Goal: Transaction & Acquisition: Purchase product/service

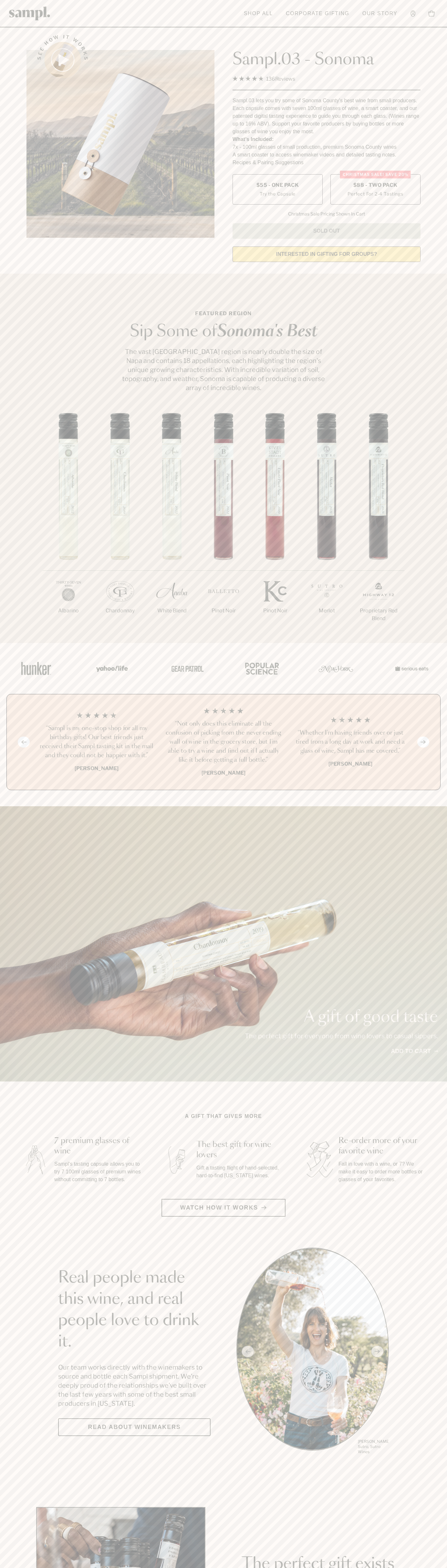
click at [375, 186] on span "$88 - Two Pack" at bounding box center [375, 185] width 44 height 7
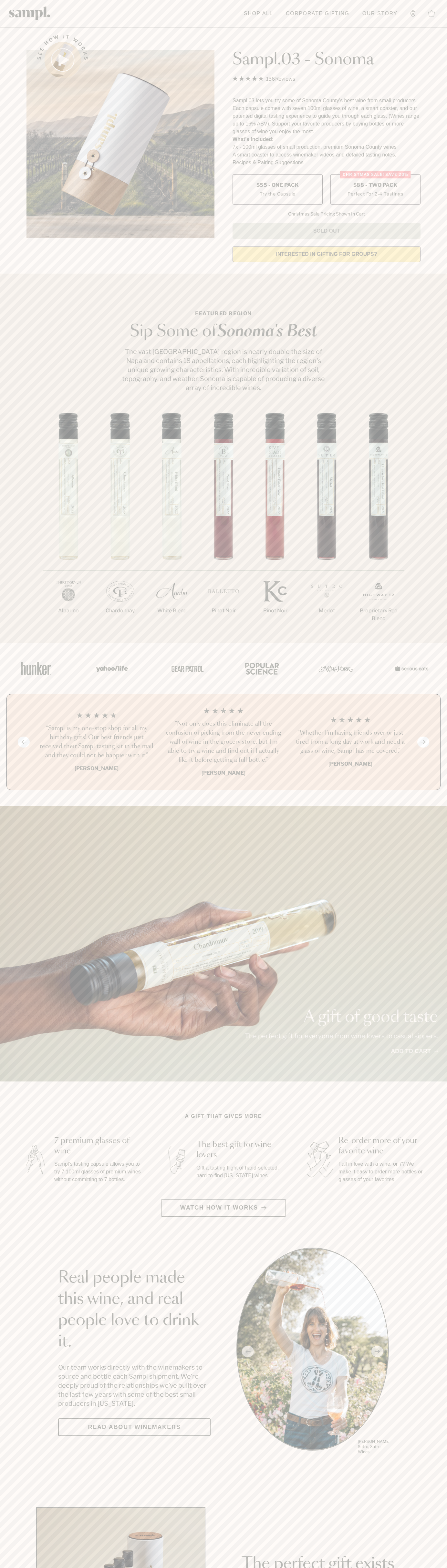
click at [96, 743] on h3 "“Sampl is my one-stop shop for all my birthday gifts! Our best friends just rec…" at bounding box center [97, 742] width 117 height 36
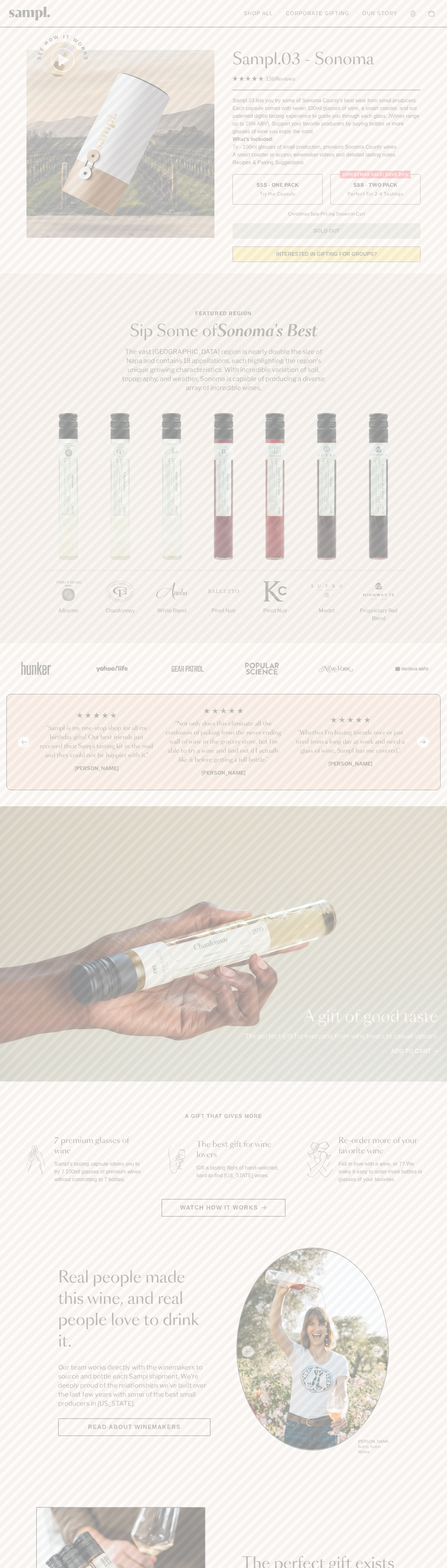
click at [70, 15] on header "Toggle navigation menu Shop All Corporate Gifting Our Story Account Story Shop …" at bounding box center [223, 13] width 447 height 27
click at [433, 130] on section "See how it works Sampl.03 - Sonoma 4.9 Rated 4.9 out of 5 stars 136 Reviews Cli…" at bounding box center [223, 146] width 447 height 241
click at [238, 1567] on html "Skip to main content Toggle navigation menu Shop All Corporate Gifting Our Stor…" at bounding box center [223, 1513] width 447 height 3026
click at [15, 409] on section "Featured Region Sip Some of [GEOGRAPHIC_DATA]'s Best The vast [GEOGRAPHIC_DATA]…" at bounding box center [223, 458] width 447 height 369
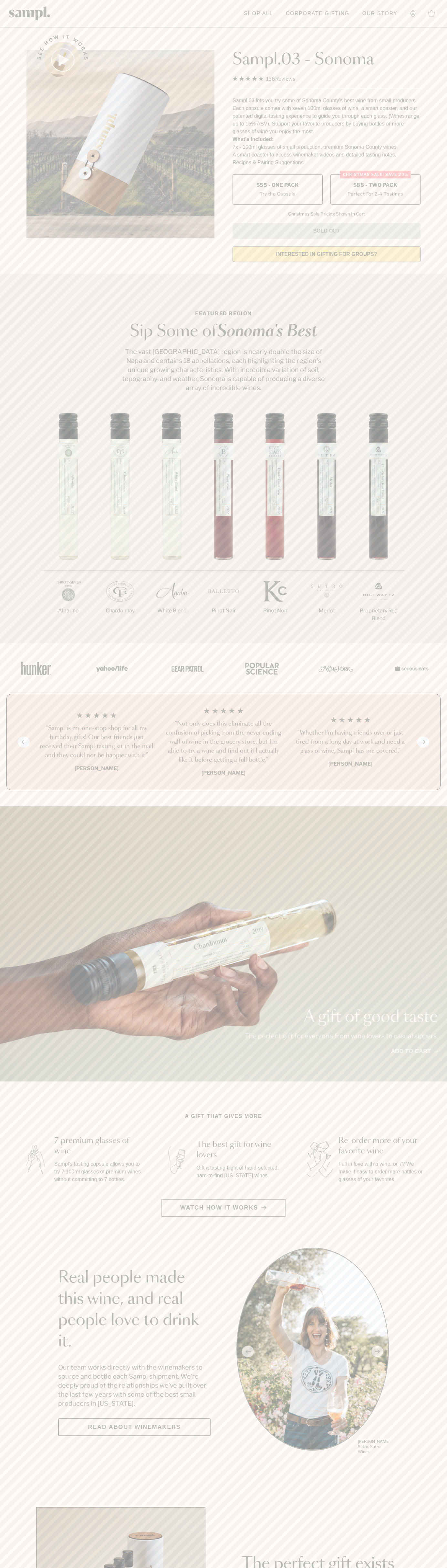
click at [375, 189] on label "Christmas SALE! Save 20% $88 - Two Pack Perfect For 2-4 Tastings" at bounding box center [375, 189] width 90 height 30
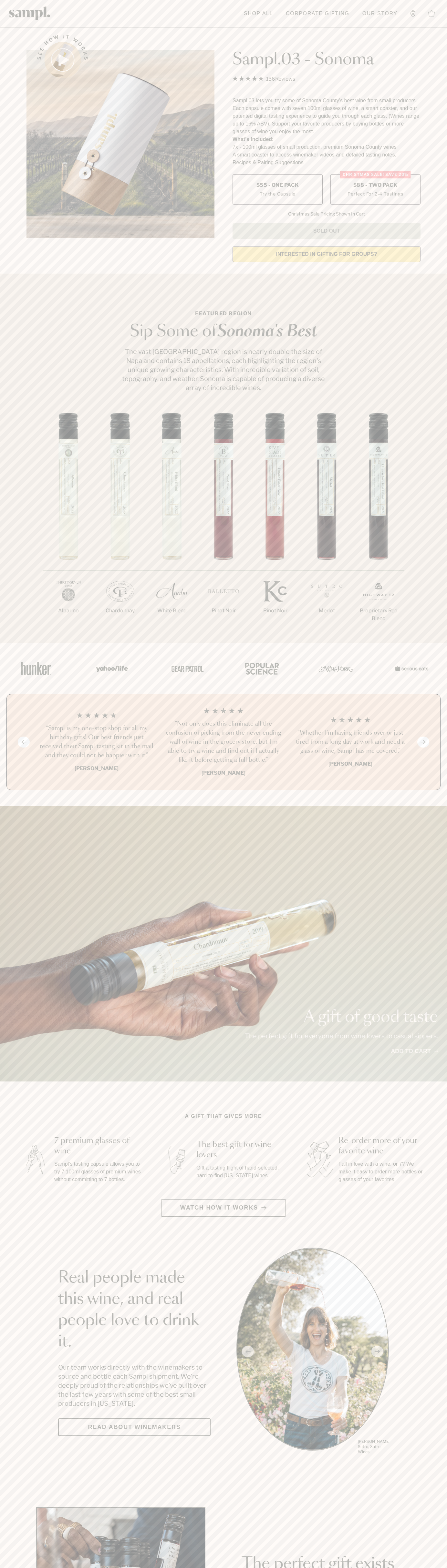
click at [96, 743] on h3 "“Sampl is my one-stop shop for all my birthday gifts! Our best friends just rec…" at bounding box center [97, 742] width 117 height 36
